Goal: Information Seeking & Learning: Learn about a topic

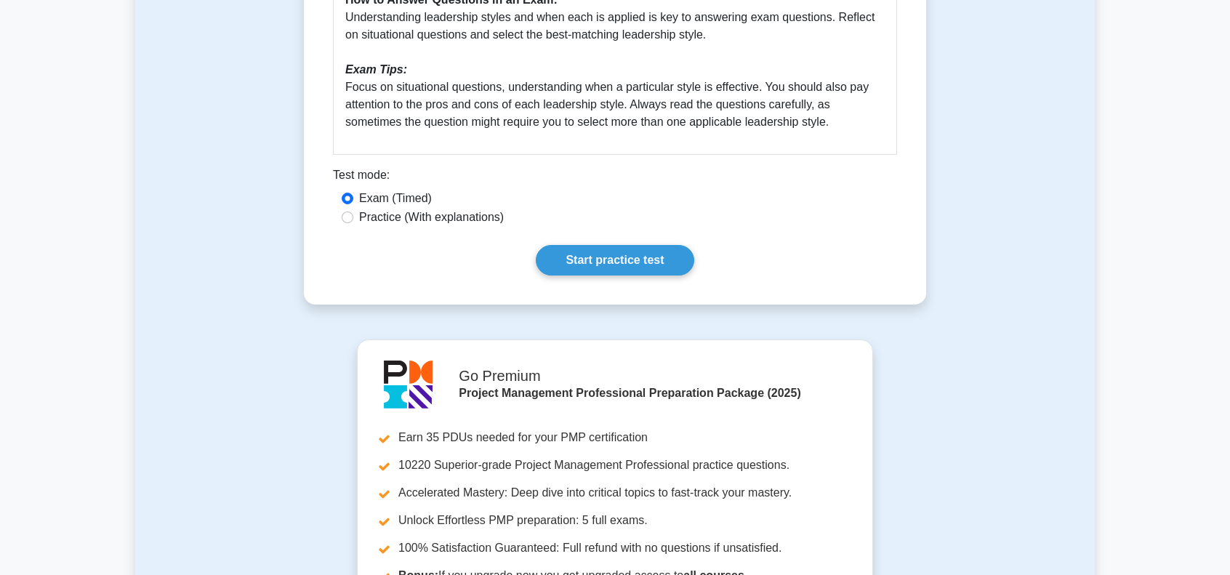
scroll to position [800, 0]
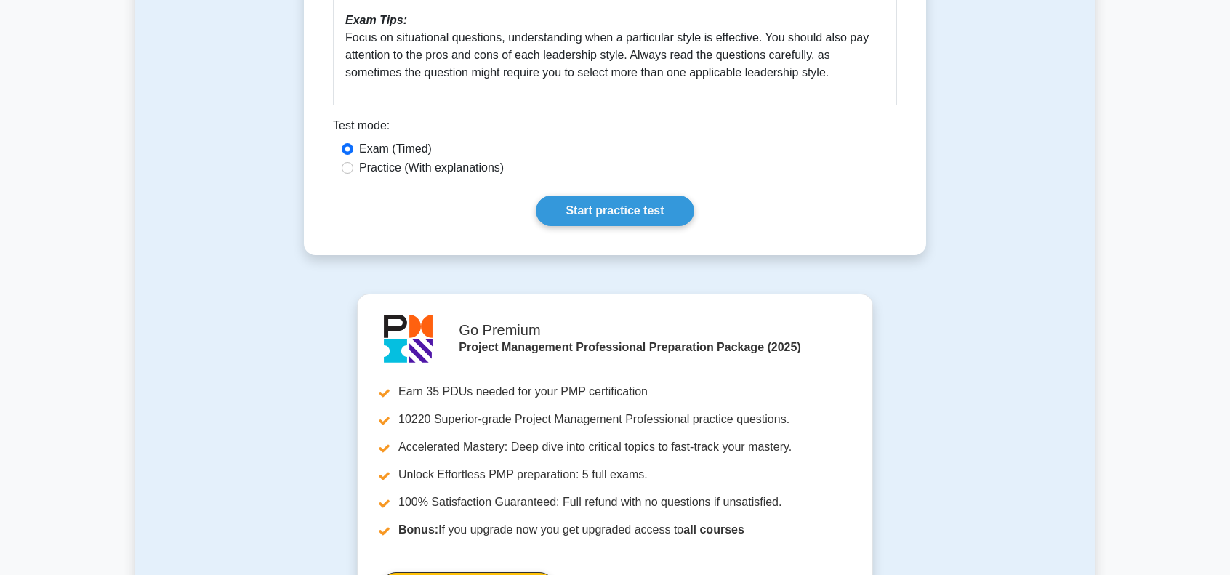
click at [603, 216] on link "Start practice test" at bounding box center [615, 211] width 158 height 31
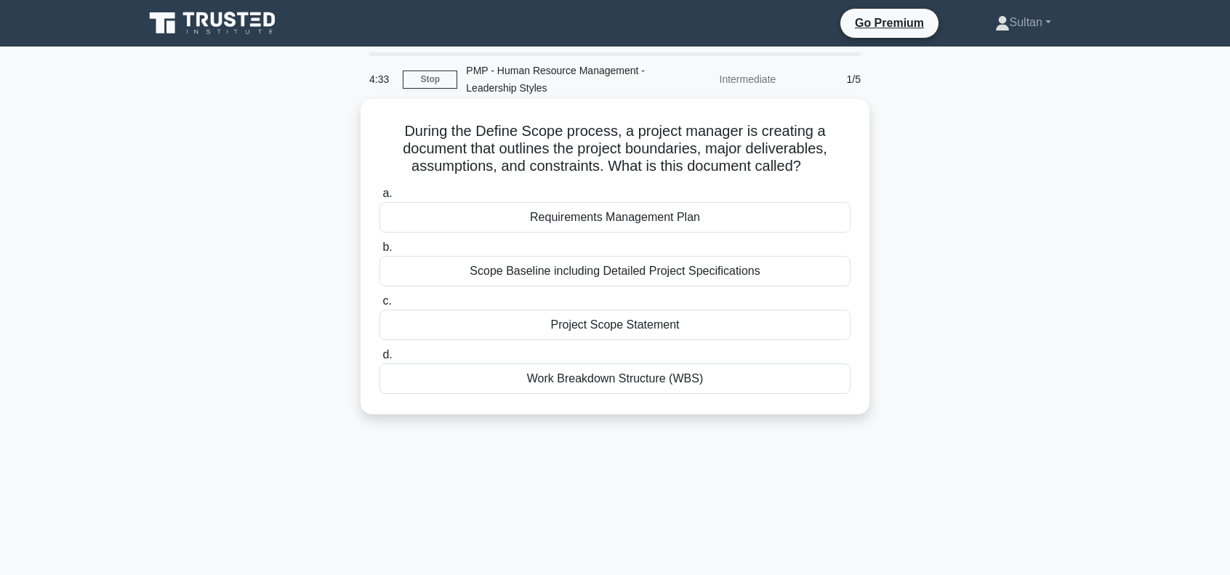
click at [625, 329] on div "Project Scope Statement" at bounding box center [615, 325] width 471 height 31
click at [380, 306] on input "c. Project Scope Statement" at bounding box center [380, 301] width 0 height 9
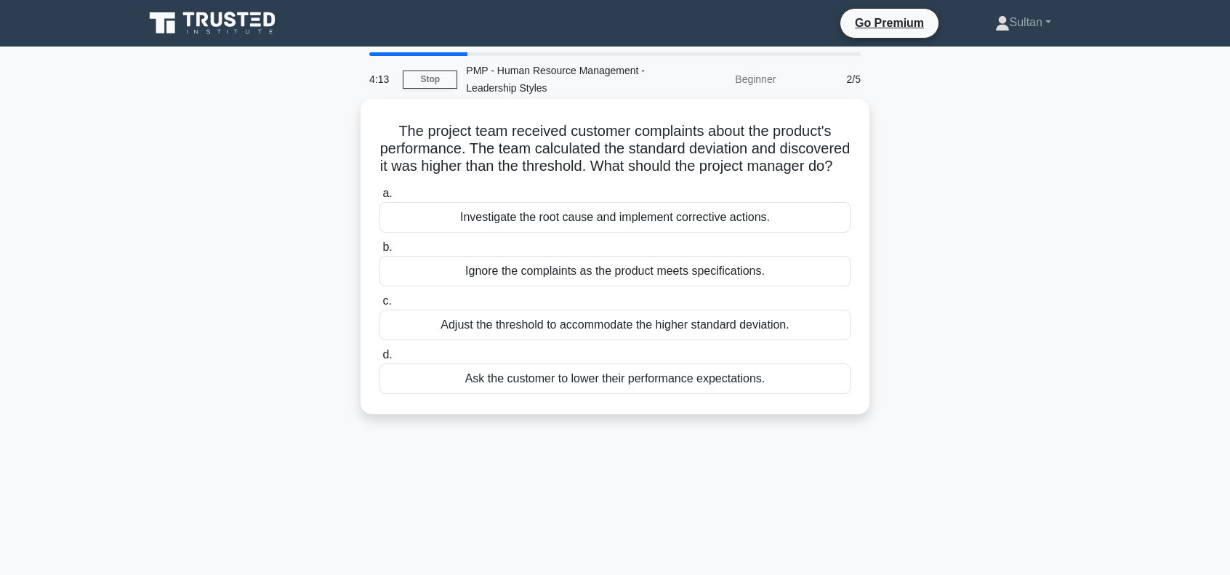
click at [595, 233] on div "Investigate the root cause and implement corrective actions." at bounding box center [615, 217] width 471 height 31
click at [380, 199] on input "a. Investigate the root cause and implement corrective actions." at bounding box center [380, 193] width 0 height 9
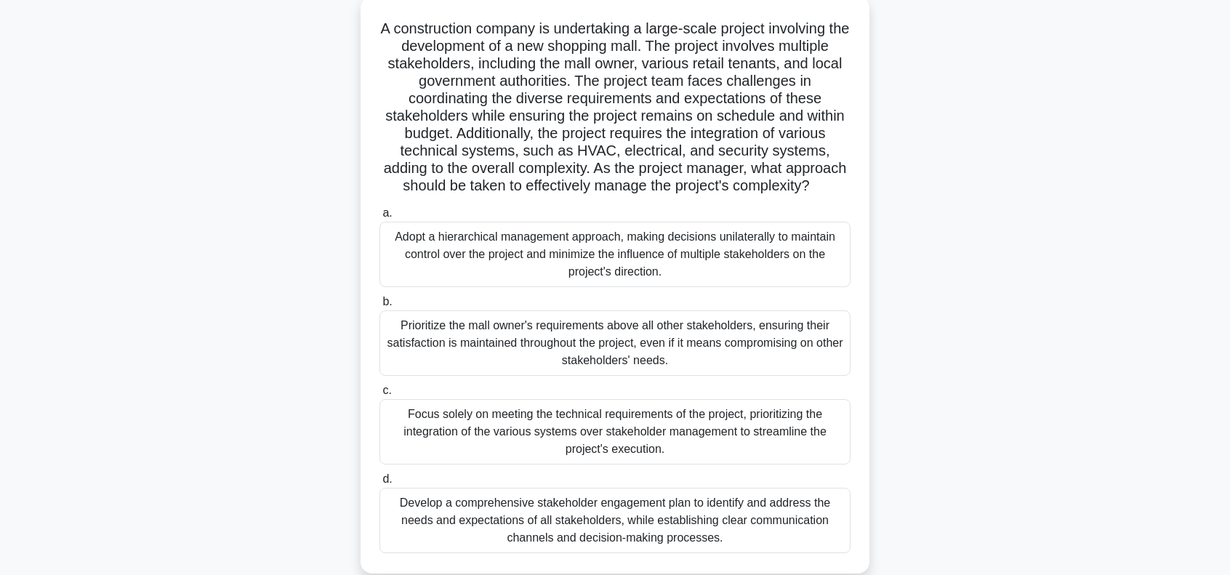
scroll to position [145, 0]
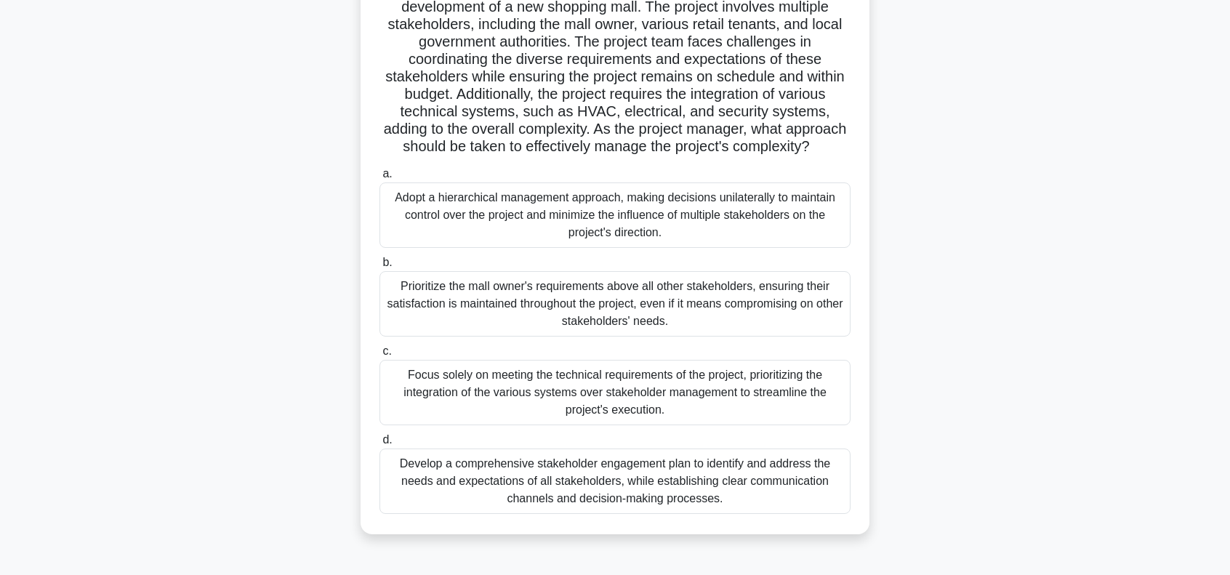
click at [670, 494] on div "Develop a comprehensive stakeholder engagement plan to identify and address the…" at bounding box center [615, 481] width 471 height 65
click at [380, 445] on input "d. Develop a comprehensive stakeholder engagement plan to identify and address …" at bounding box center [380, 440] width 0 height 9
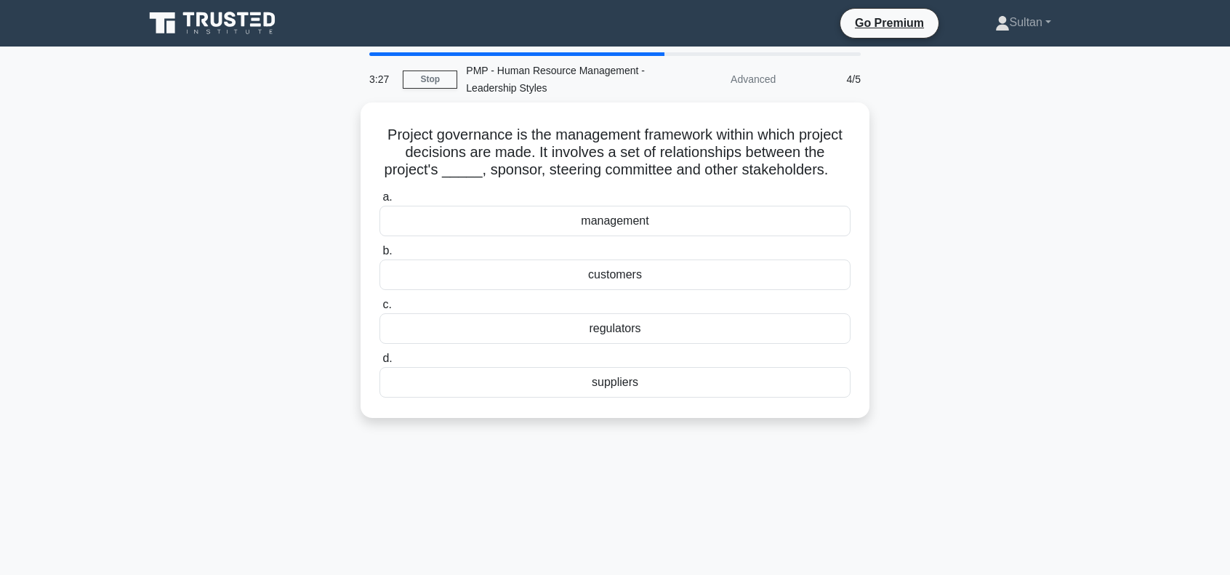
scroll to position [0, 0]
click at [596, 209] on div "management" at bounding box center [615, 217] width 471 height 31
click at [380, 199] on input "a. management" at bounding box center [380, 193] width 0 height 9
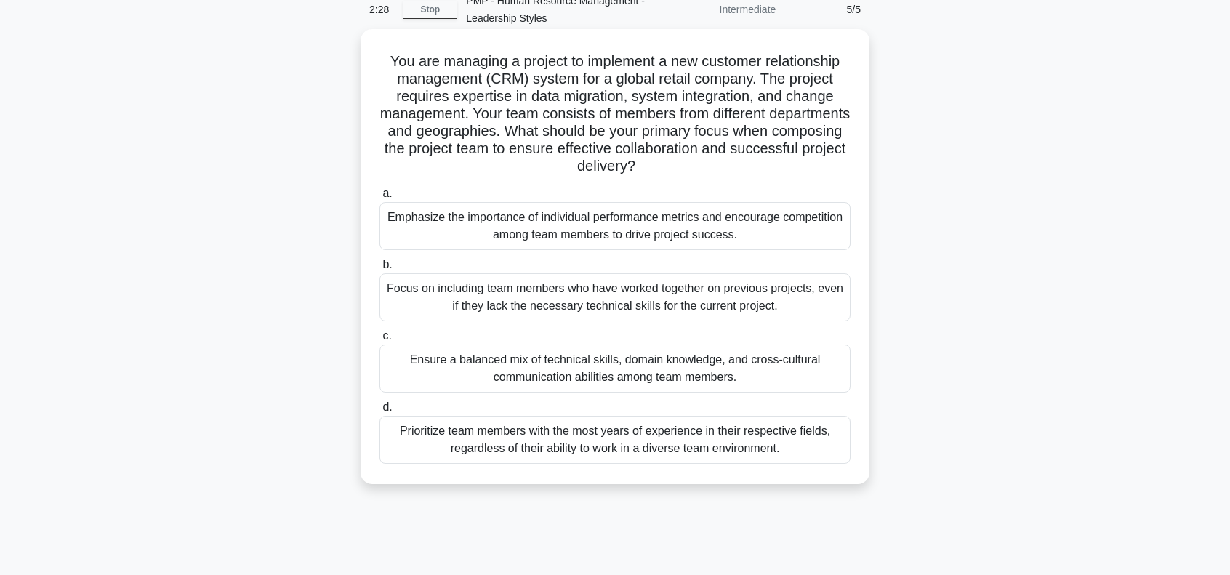
scroll to position [73, 0]
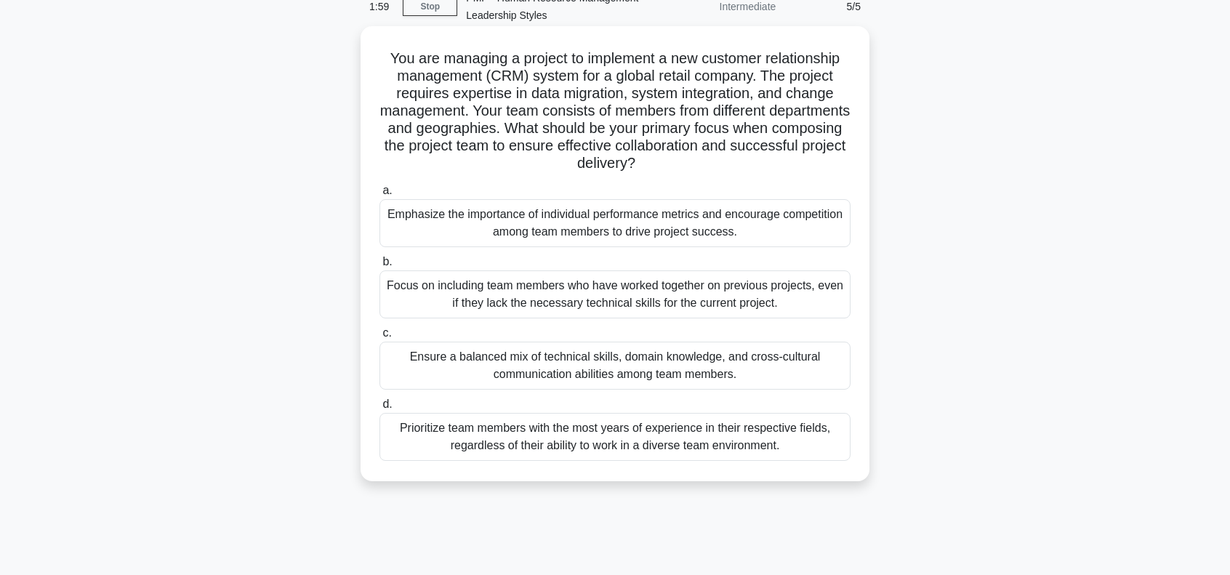
click at [589, 369] on div "Ensure a balanced mix of technical skills, domain knowledge, and cross-cultural…" at bounding box center [615, 366] width 471 height 48
click at [380, 338] on input "c. Ensure a balanced mix of technical skills, domain knowledge, and cross-cultu…" at bounding box center [380, 333] width 0 height 9
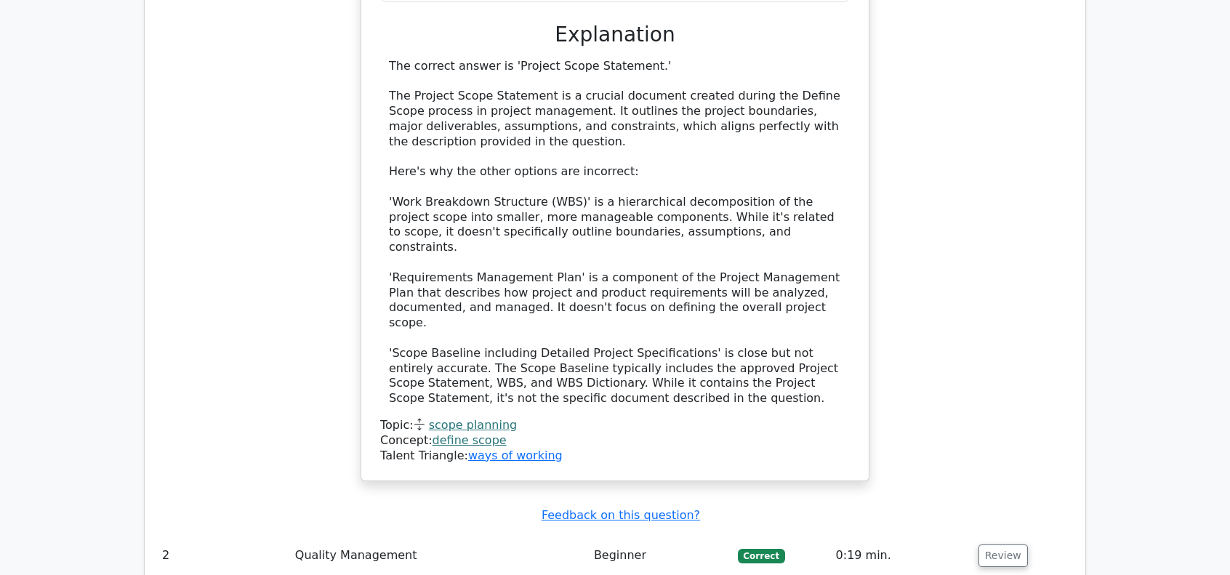
scroll to position [1600, 0]
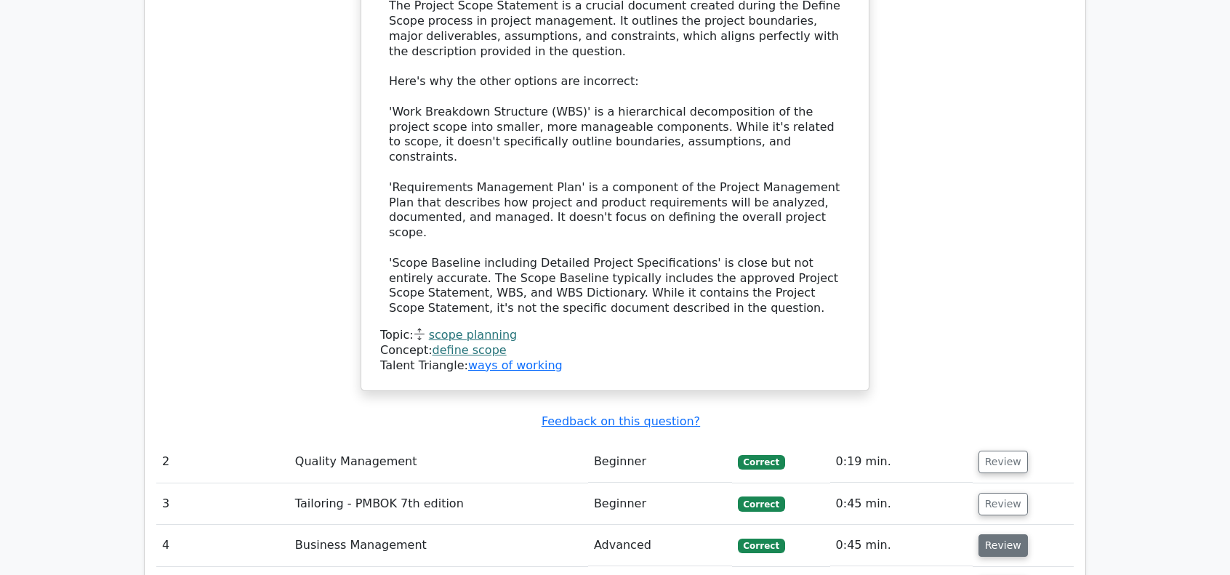
click at [1002, 534] on button "Review" at bounding box center [1003, 545] width 49 height 23
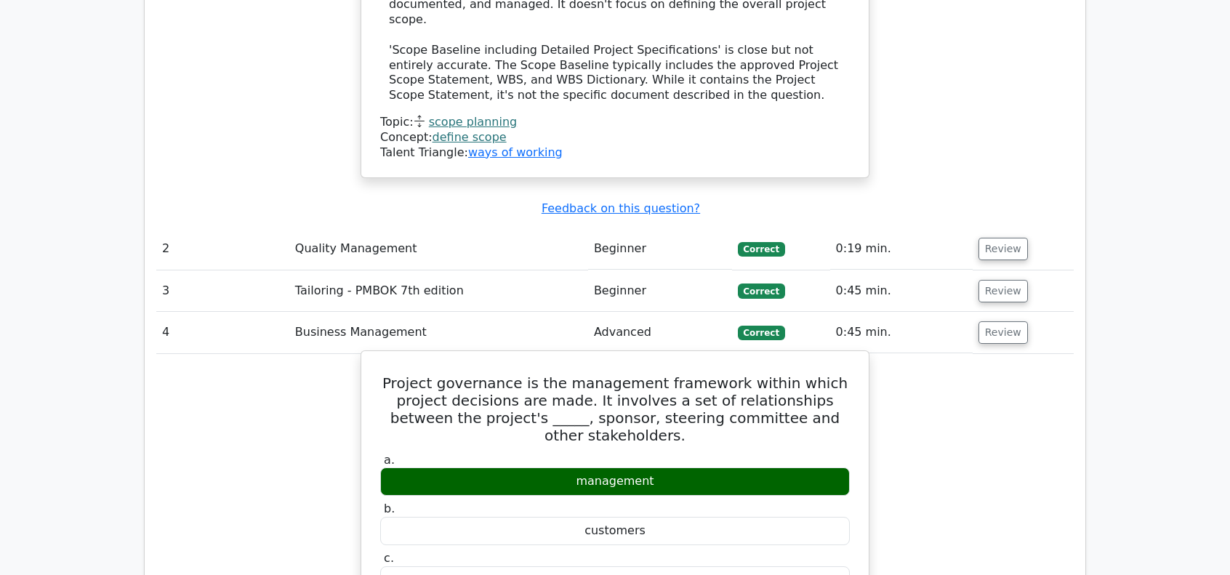
scroll to position [1891, 0]
